Goal: Task Accomplishment & Management: Complete application form

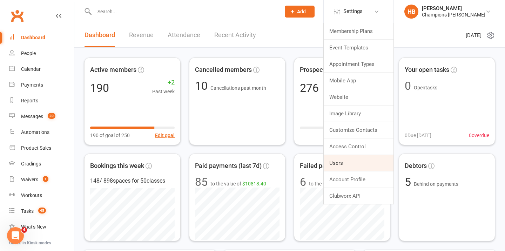
click at [362, 165] on link "Users" at bounding box center [359, 163] width 70 height 16
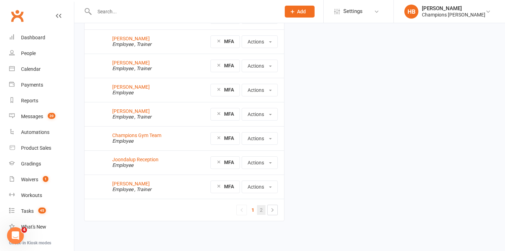
click at [262, 209] on link "2" at bounding box center [261, 210] width 8 height 10
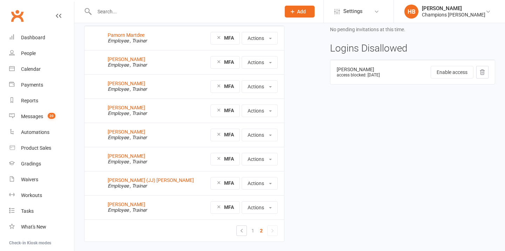
scroll to position [69, 0]
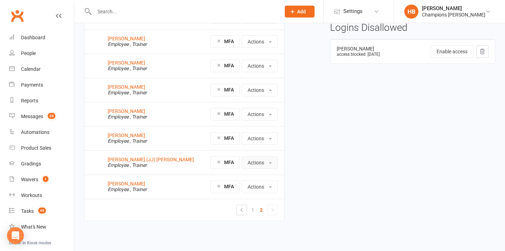
click at [255, 163] on button "Actions" at bounding box center [260, 163] width 36 height 13
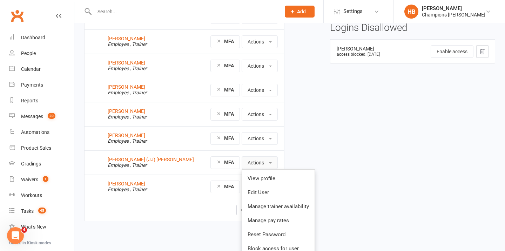
scroll to position [0, 0]
click at [262, 192] on link "Edit User" at bounding box center [278, 193] width 73 height 14
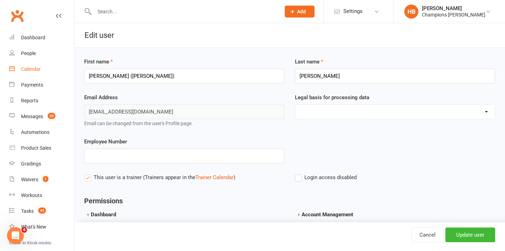
click at [26, 65] on link "Calendar" at bounding box center [41, 69] width 65 height 16
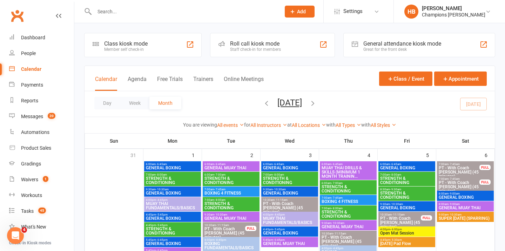
click at [267, 121] on div "All Instructors Champions Gym Whitney Tuna Duran Singh Eddy D'Uva Francisco Di …" at bounding box center [269, 125] width 37 height 8
click at [267, 125] on link "All Instructors" at bounding box center [269, 125] width 37 height 6
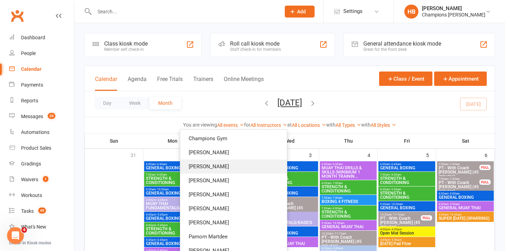
click at [255, 165] on link "[PERSON_NAME]" at bounding box center [233, 167] width 107 height 14
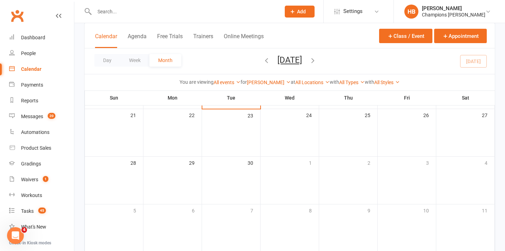
scroll to position [81, 0]
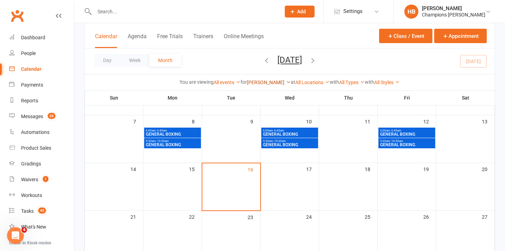
click at [265, 82] on link "Duran Singh" at bounding box center [269, 83] width 44 height 6
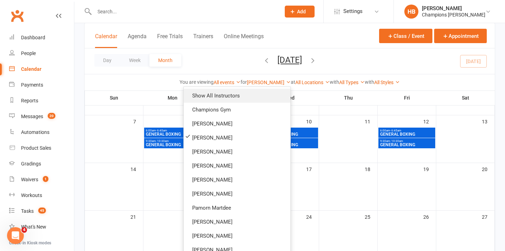
click at [260, 92] on link "Show All Instructors" at bounding box center [237, 96] width 107 height 14
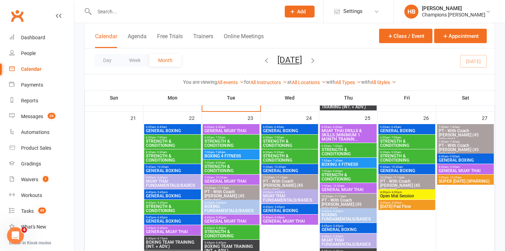
scroll to position [580, 0]
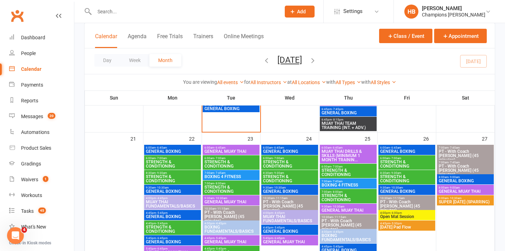
click at [276, 150] on span "GENERAL BOXING" at bounding box center [290, 151] width 54 height 4
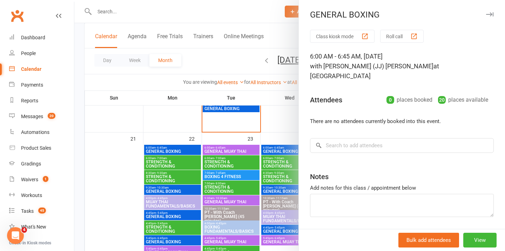
click at [282, 188] on div at bounding box center [289, 125] width 431 height 251
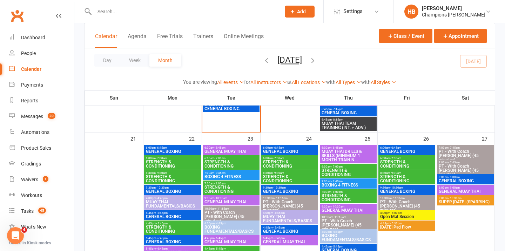
click at [282, 191] on span "GENERAL BOXING" at bounding box center [290, 191] width 54 height 4
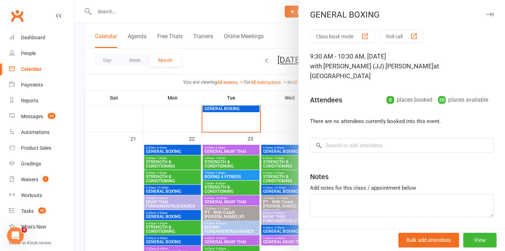
click at [491, 11] on button "button" at bounding box center [490, 14] width 8 height 8
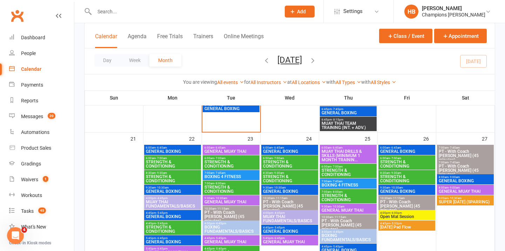
click at [402, 149] on span "GENERAL BOXING" at bounding box center [407, 151] width 54 height 4
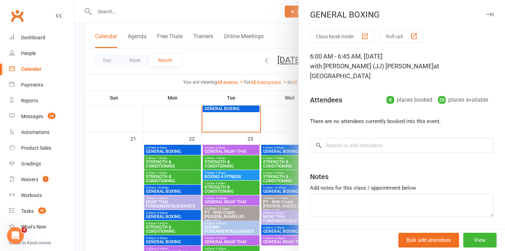
click at [489, 12] on button "button" at bounding box center [490, 14] width 8 height 8
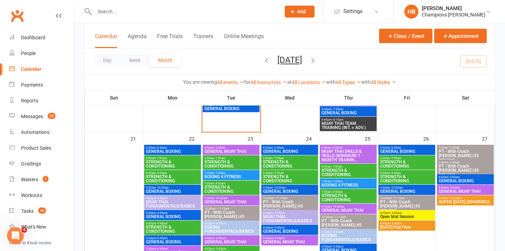
click at [385, 189] on span "GENERAL BOXING" at bounding box center [407, 191] width 54 height 4
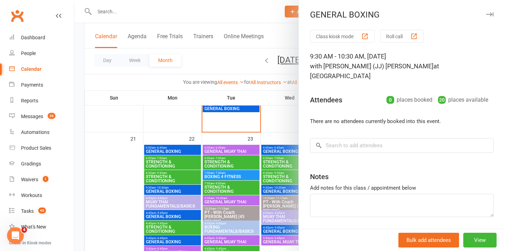
click at [489, 14] on icon "button" at bounding box center [489, 14] width 7 height 4
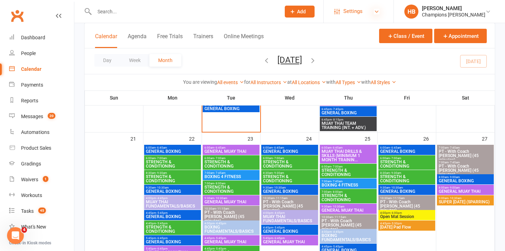
click at [380, 9] on icon at bounding box center [377, 12] width 6 height 6
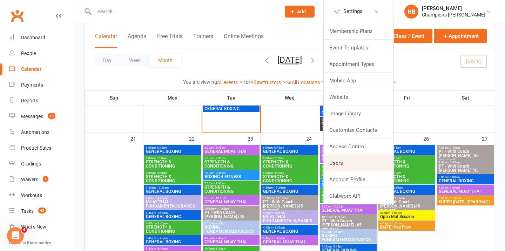
click at [345, 164] on link "Users" at bounding box center [359, 163] width 70 height 16
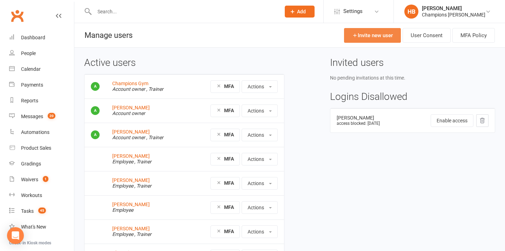
click at [366, 34] on link "Invite new user" at bounding box center [372, 35] width 57 height 15
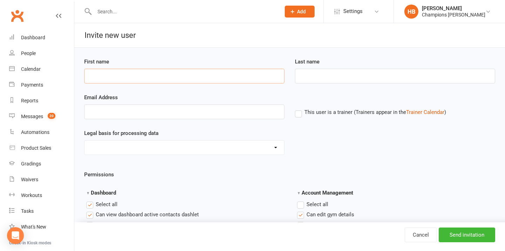
click at [144, 82] on input "First name" at bounding box center [184, 76] width 200 height 15
type input "[PERSON_NAME]"
type input "Coda"
click at [141, 114] on input "Email Address" at bounding box center [184, 112] width 200 height 15
paste input "[EMAIL_ADDRESS][DOMAIN_NAME]"
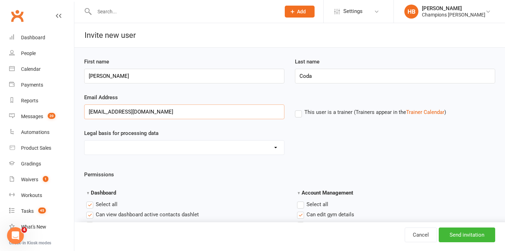
type input "[EMAIL_ADDRESS][DOMAIN_NAME]"
click at [298, 115] on label "This user is a trainer (Trainers appear in the Trainer Calendar )" at bounding box center [370, 112] width 151 height 6
click at [298, 108] on input "This user is a trainer (Trainers appear in the Trainer Calendar )" at bounding box center [297, 108] width 5 height 0
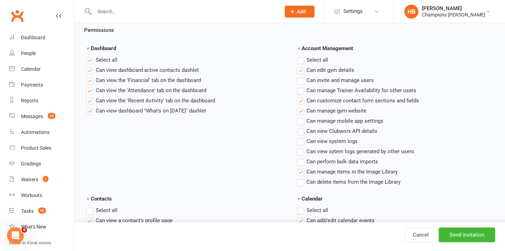
scroll to position [151, 0]
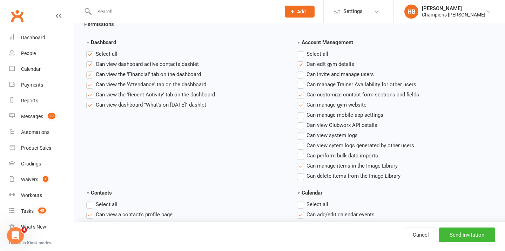
click at [89, 75] on label"] "Can view the 'Financial' tab on the dashboard" at bounding box center [143, 74] width 115 height 8
click at [89, 70] on input "Can view the 'Financial' tab on the dashboard" at bounding box center [88, 70] width 5 height 0
click at [302, 52] on label "Select all" at bounding box center [312, 54] width 31 height 8
click at [302, 50] on input "Account Management" at bounding box center [299, 50] width 5 height 0
click at [302, 52] on label "Select all" at bounding box center [312, 54] width 31 height 8
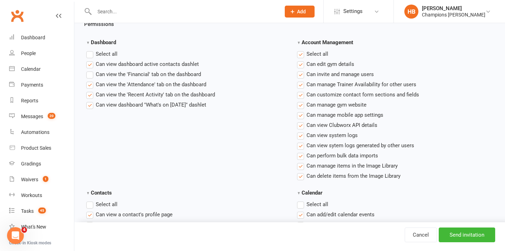
click at [302, 50] on input "Account Management" at bounding box center [299, 50] width 5 height 0
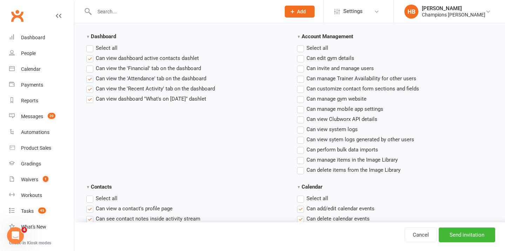
click at [300, 82] on label"] "Can manage Trainer Availability for other users" at bounding box center [356, 78] width 119 height 8
click at [300, 74] on input "Can manage Trainer Availability for other users" at bounding box center [299, 74] width 5 height 0
click at [300, 82] on label"] "Can manage Trainer Availability for other users" at bounding box center [356, 78] width 119 height 8
click at [300, 74] on input "Can manage Trainer Availability for other users" at bounding box center [299, 74] width 5 height 0
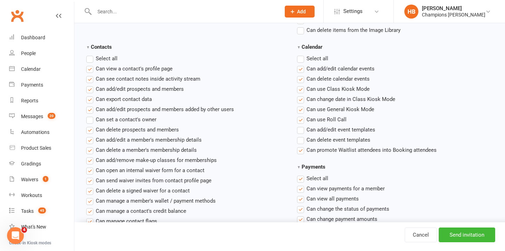
scroll to position [297, 0]
click at [90, 88] on label"] "Can add/edit prospects and members" at bounding box center [135, 88] width 98 height 8
click at [90, 84] on input "Can add/edit prospects and members" at bounding box center [88, 84] width 5 height 0
click at [91, 99] on label"] "Can export contact data" at bounding box center [119, 98] width 66 height 8
click at [91, 94] on input "Can export contact data" at bounding box center [88, 94] width 5 height 0
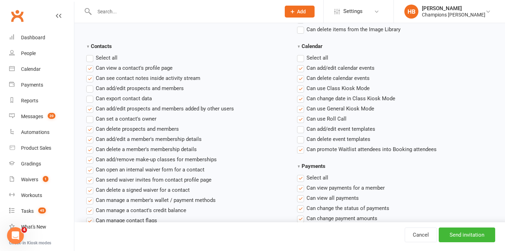
click at [91, 107] on label"] "Can add/edit prospects and members added by other users" at bounding box center [160, 109] width 148 height 8
click at [91, 105] on input "Can add/edit prospects and members added by other users" at bounding box center [88, 105] width 5 height 0
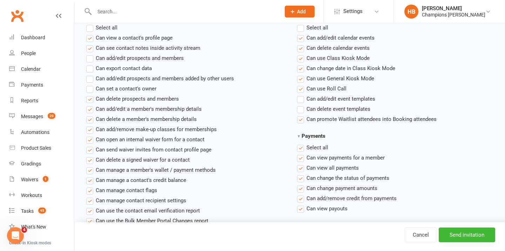
scroll to position [340, 0]
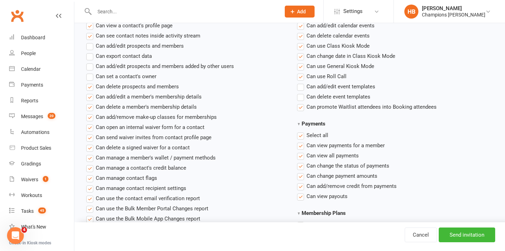
click at [92, 88] on label"] "Can delete prospects and members" at bounding box center [132, 86] width 93 height 8
click at [91, 82] on input "Can delete prospects and members" at bounding box center [88, 82] width 5 height 0
click at [90, 111] on label"] "Can delete a member's membership details" at bounding box center [141, 107] width 111 height 8
click at [90, 103] on input "Can delete a member's membership details" at bounding box center [88, 103] width 5 height 0
click at [90, 117] on label"] "Can add/remove make-up classes for memberships" at bounding box center [151, 117] width 131 height 8
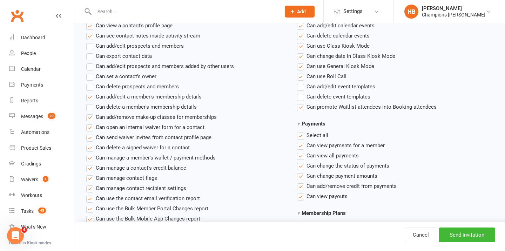
click at [90, 113] on input "Can add/remove make-up classes for memberships" at bounding box center [88, 113] width 5 height 0
click at [91, 130] on label"] "Can open an internal waiver form for a contact" at bounding box center [145, 127] width 118 height 8
click at [91, 123] on input "Can open an internal waiver form for a contact" at bounding box center [88, 123] width 5 height 0
click at [92, 119] on label"] "Can add/remove make-up classes for memberships" at bounding box center [151, 117] width 131 height 8
click at [91, 113] on input "Can add/remove make-up classes for memberships" at bounding box center [88, 113] width 5 height 0
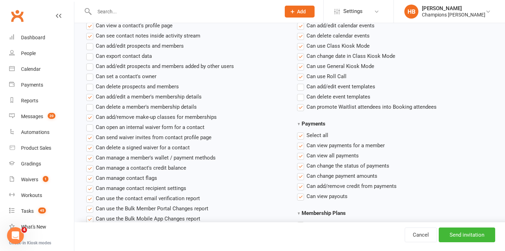
click at [91, 137] on label"] "Can send waiver invites from contact profile page" at bounding box center [148, 137] width 125 height 8
click at [91, 133] on input "Can send waiver invites from contact profile page" at bounding box center [88, 133] width 5 height 0
click at [91, 149] on label"] "Can delete a signed waiver for a contact" at bounding box center [138, 148] width 104 height 8
click at [91, 144] on input "Can delete a signed waiver for a contact" at bounding box center [88, 144] width 5 height 0
click at [91, 159] on label"] "Can manage a member's wallet / payment methods" at bounding box center [150, 158] width 129 height 8
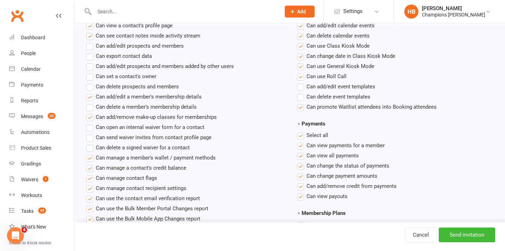
click at [91, 154] on input "Can manage a member's wallet / payment methods" at bounding box center [88, 154] width 5 height 0
click at [91, 170] on label"] "Can manage a contact's credit balance" at bounding box center [136, 168] width 100 height 8
click at [91, 164] on input "Can manage a contact's credit balance" at bounding box center [88, 164] width 5 height 0
click at [91, 179] on label"] "Can manage contact flags" at bounding box center [121, 178] width 71 height 8
click at [91, 174] on input "Can manage contact flags" at bounding box center [88, 174] width 5 height 0
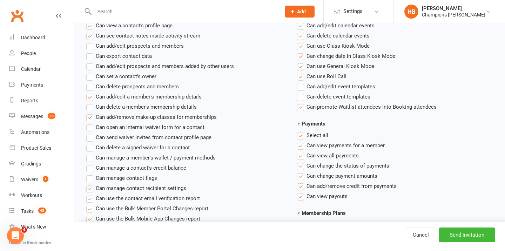
click at [92, 189] on label"] "Can manage contact recipient settings" at bounding box center [136, 188] width 100 height 8
click at [91, 184] on input "Can manage contact recipient settings" at bounding box center [88, 184] width 5 height 0
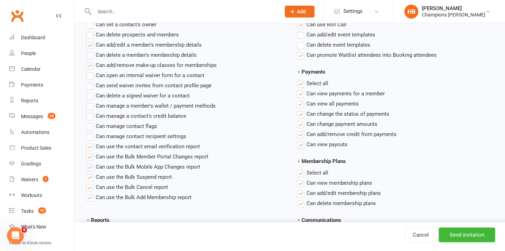
scroll to position [393, 0]
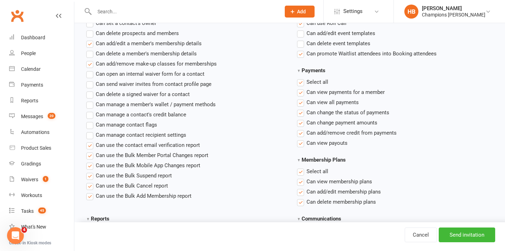
click at [88, 160] on ul "Select all Can view a contact's profile page Can see contact notes inside activ…" at bounding box center [185, 79] width 198 height 242
click at [90, 147] on label"] "Can use the contact email verification report" at bounding box center [143, 145] width 114 height 8
click at [90, 141] on input "Can use the contact email verification report" at bounding box center [88, 141] width 5 height 0
click at [90, 157] on label"] "Can use the Bulk Member Portal Changes report" at bounding box center [147, 155] width 122 height 8
click at [90, 151] on input "Can use the Bulk Member Portal Changes report" at bounding box center [88, 151] width 5 height 0
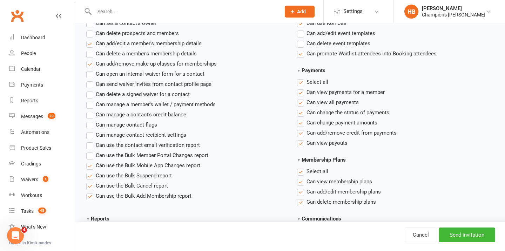
click at [91, 164] on label"] "Can use the Bulk Mobile App Changes report" at bounding box center [143, 165] width 114 height 8
click at [91, 161] on input "Can use the Bulk Mobile App Changes report" at bounding box center [88, 161] width 5 height 0
click at [93, 176] on label"] "Can use the Bulk Suspend report" at bounding box center [129, 176] width 86 height 8
click at [91, 172] on input "Can use the Bulk Suspend report" at bounding box center [88, 172] width 5 height 0
click at [92, 188] on label"] "Can use the Bulk Cancel report" at bounding box center [127, 186] width 82 height 8
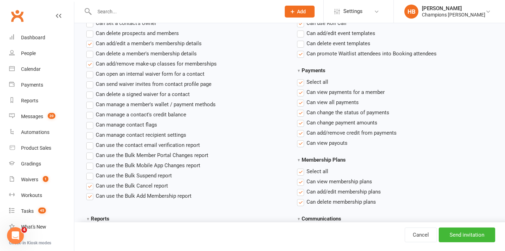
click at [91, 182] on input "Can use the Bulk Cancel report" at bounding box center [88, 182] width 5 height 0
click at [92, 197] on label"] "Can use the Bulk Add Membership report" at bounding box center [138, 196] width 105 height 8
click at [91, 192] on input "Can use the Bulk Add Membership report" at bounding box center [88, 192] width 5 height 0
click at [303, 85] on label "Select all" at bounding box center [312, 82] width 31 height 8
click at [302, 78] on input "Payments" at bounding box center [299, 78] width 5 height 0
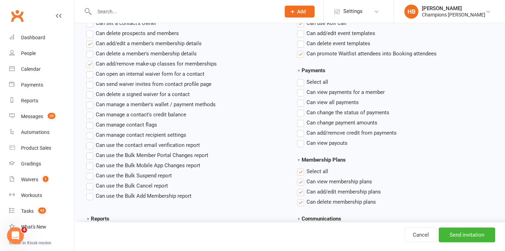
click at [303, 93] on label"] "Can view payments for a member" at bounding box center [341, 92] width 88 height 8
click at [302, 88] on input "Can view payments for a member" at bounding box center [299, 88] width 5 height 0
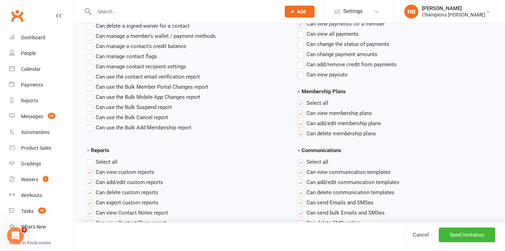
scroll to position [475, 0]
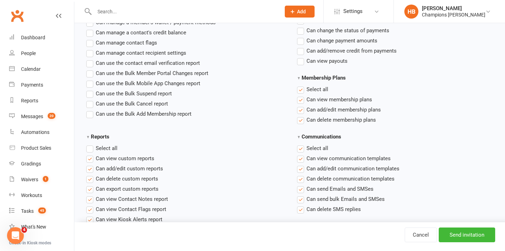
click at [303, 92] on label "Select all" at bounding box center [312, 89] width 31 height 8
click at [302, 85] on input "Membership Plans" at bounding box center [299, 85] width 5 height 0
click at [303, 97] on label"] "Can view membership plans" at bounding box center [334, 99] width 75 height 8
click at [302, 95] on input "Can view membership plans" at bounding box center [299, 95] width 5 height 0
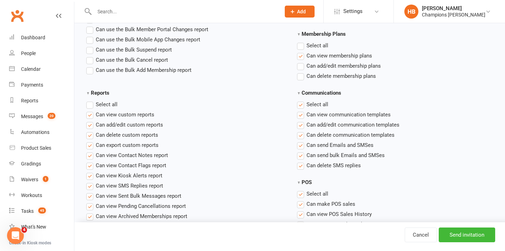
scroll to position [559, 0]
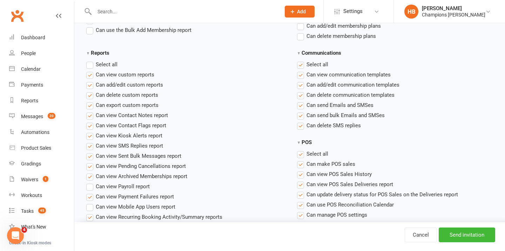
click at [303, 85] on label"] "Can add/edit communication templates" at bounding box center [348, 85] width 102 height 8
click at [302, 81] on input "Can add/edit communication templates" at bounding box center [299, 81] width 5 height 0
click at [303, 85] on label"] "Can add/edit communication templates" at bounding box center [348, 85] width 102 height 8
click at [302, 81] on input "Can add/edit communication templates" at bounding box center [299, 81] width 5 height 0
click at [303, 94] on label"] "Can delete communication templates" at bounding box center [346, 95] width 98 height 8
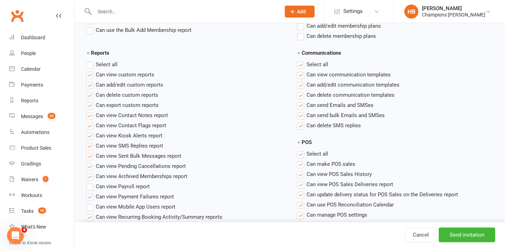
click at [302, 91] on input "Can delete communication templates" at bounding box center [299, 91] width 5 height 0
click at [301, 127] on label"] "Can delete SMS replies" at bounding box center [329, 125] width 64 height 8
click at [301, 121] on input "Can delete SMS replies" at bounding box center [299, 121] width 5 height 0
click at [89, 66] on label "Select all" at bounding box center [101, 64] width 31 height 8
click at [89, 60] on input "Reports" at bounding box center [88, 60] width 5 height 0
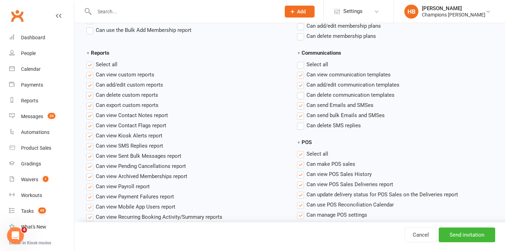
click at [89, 66] on label "Select all" at bounding box center [101, 64] width 31 height 8
click at [89, 60] on input "Reports" at bounding box center [88, 60] width 5 height 0
click at [92, 75] on label"] "Can view custom reports" at bounding box center [120, 75] width 68 height 8
click at [91, 71] on input "Can view custom reports" at bounding box center [88, 71] width 5 height 0
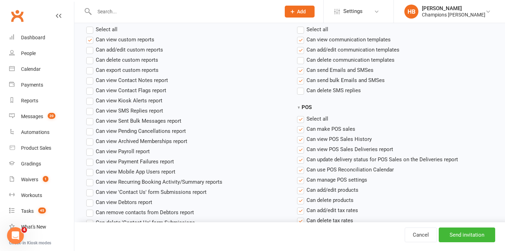
scroll to position [597, 0]
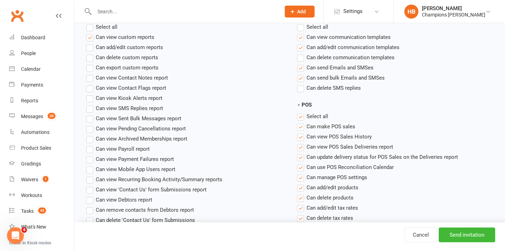
click at [92, 98] on label"] "Can view Kiosk Alerts report" at bounding box center [124, 98] width 76 height 8
click at [91, 94] on input "Can view Kiosk Alerts report" at bounding box center [88, 94] width 5 height 0
click at [92, 115] on label"] "Can view Sent Bulk Messages report" at bounding box center [133, 118] width 95 height 8
click at [91, 114] on input "Can view Sent Bulk Messages report" at bounding box center [88, 114] width 5 height 0
click at [93, 107] on label"] "Can view SMS Replies report" at bounding box center [124, 108] width 77 height 8
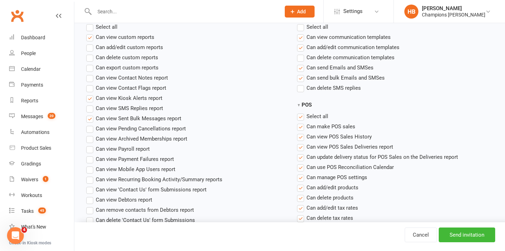
click at [91, 104] on input "Can view SMS Replies report" at bounding box center [88, 104] width 5 height 0
click at [90, 30] on label "Select all" at bounding box center [101, 27] width 31 height 8
click at [90, 23] on input "Reports" at bounding box center [88, 23] width 5 height 0
click at [117, 47] on span "Can add/edit custom reports" at bounding box center [129, 46] width 67 height 7
click at [91, 43] on input "Can add/edit custom reports" at bounding box center [88, 43] width 5 height 0
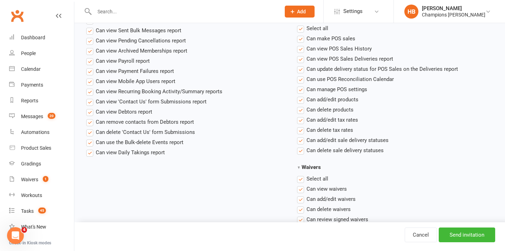
scroll to position [690, 0]
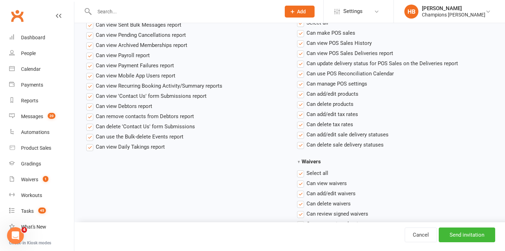
click at [92, 118] on label"] "Can remove contacts from Debtors report" at bounding box center [140, 116] width 108 height 8
click at [91, 112] on input "Can remove contacts from Debtors report" at bounding box center [88, 112] width 5 height 0
click at [91, 125] on label"] "Can delete 'Contact Us' form Submissions" at bounding box center [140, 126] width 109 height 8
click at [91, 122] on input "Can delete 'Contact Us' form Submissions" at bounding box center [88, 122] width 5 height 0
click at [92, 133] on label"] "Can use the Bulk-delete Events report" at bounding box center [134, 137] width 97 height 8
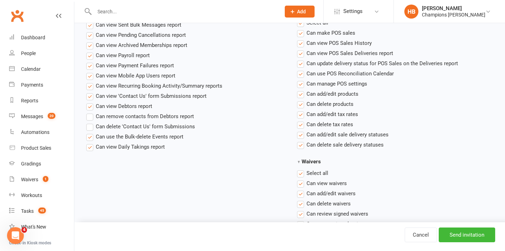
click at [91, 133] on input "Can use the Bulk-delete Events report" at bounding box center [88, 133] width 5 height 0
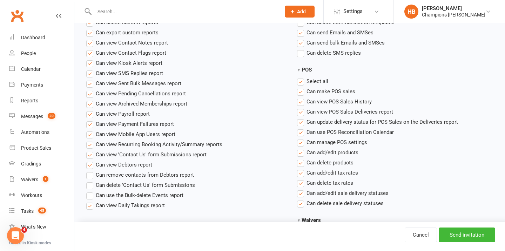
scroll to position [625, 0]
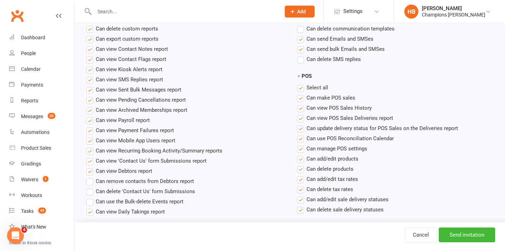
click at [303, 87] on label "Select all" at bounding box center [312, 88] width 31 height 8
click at [302, 84] on input "POS" at bounding box center [299, 84] width 5 height 0
click at [302, 96] on label"] "Can make POS sales" at bounding box center [326, 98] width 58 height 8
click at [302, 94] on input "Can make POS sales" at bounding box center [299, 94] width 5 height 0
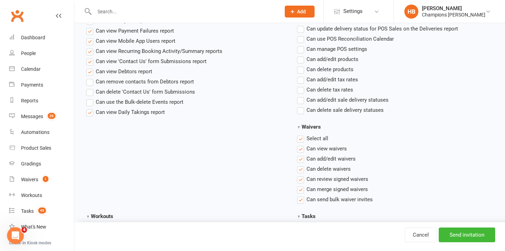
scroll to position [798, 0]
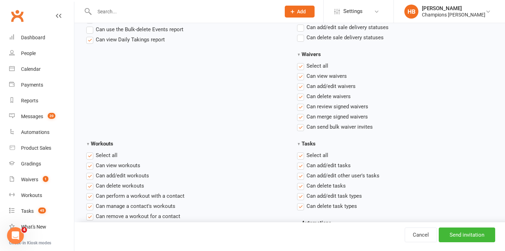
click at [301, 67] on label "Select all" at bounding box center [312, 66] width 31 height 8
click at [301, 62] on input "Waivers" at bounding box center [299, 62] width 5 height 0
click at [301, 75] on label"] "Can view waivers" at bounding box center [322, 76] width 50 height 8
click at [301, 72] on input "Can view waivers" at bounding box center [299, 72] width 5 height 0
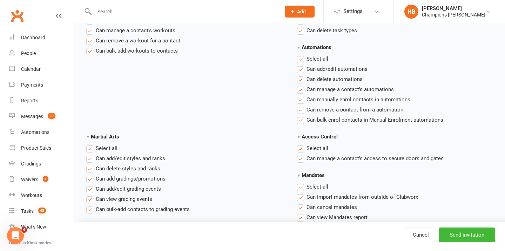
scroll to position [979, 0]
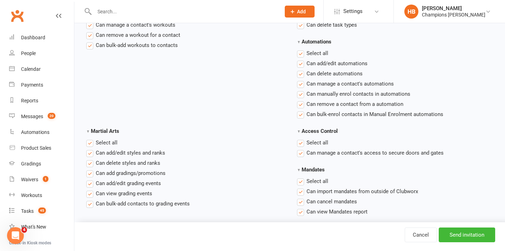
click at [302, 52] on label "Select all" at bounding box center [312, 53] width 31 height 8
click at [302, 49] on input "Automations" at bounding box center [299, 49] width 5 height 0
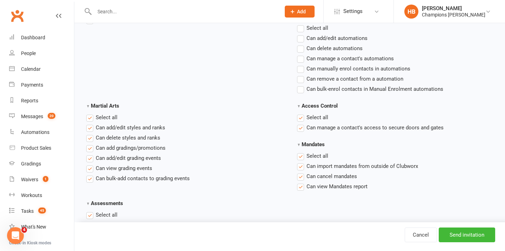
scroll to position [1031, 0]
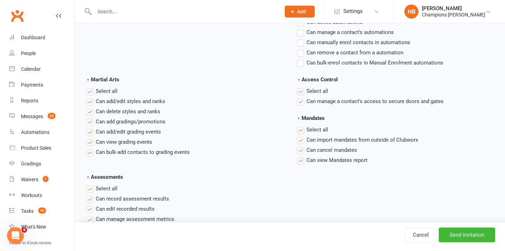
click at [300, 93] on label "Select all" at bounding box center [312, 91] width 31 height 8
click at [300, 87] on input "Access Control" at bounding box center [299, 87] width 5 height 0
click at [300, 129] on label "Select all" at bounding box center [312, 130] width 31 height 8
click at [300, 126] on input "Mandates" at bounding box center [299, 126] width 5 height 0
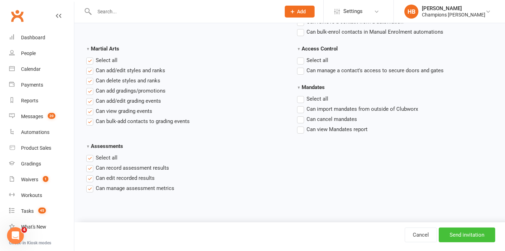
click at [469, 240] on input "Send invitation" at bounding box center [467, 235] width 56 height 15
